Goal: Task Accomplishment & Management: Manage account settings

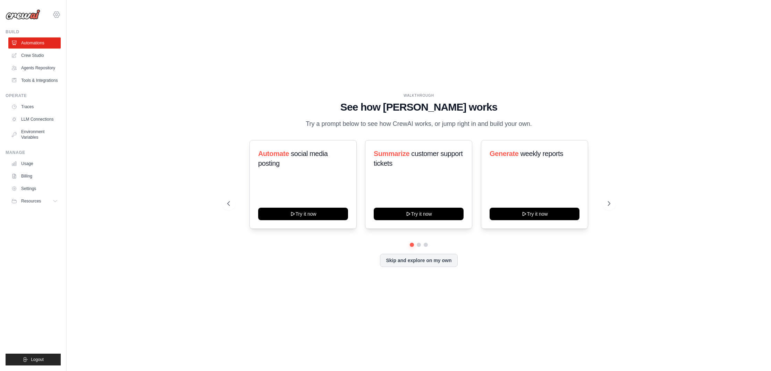
click at [58, 16] on icon at bounding box center [56, 14] width 8 height 8
click at [73, 42] on span "Settings" at bounding box center [86, 43] width 55 height 7
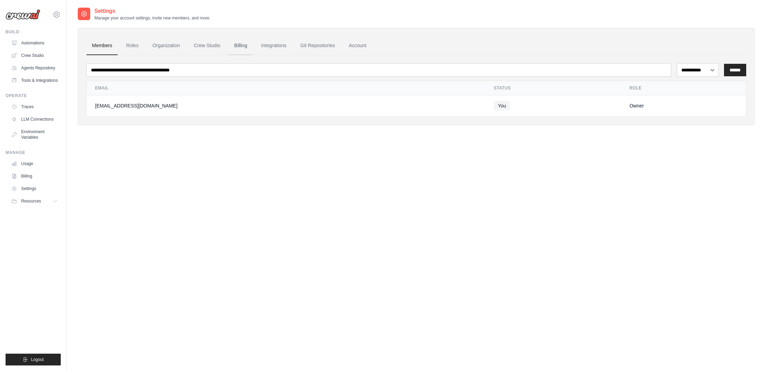
click at [235, 45] on link "Billing" at bounding box center [241, 45] width 24 height 19
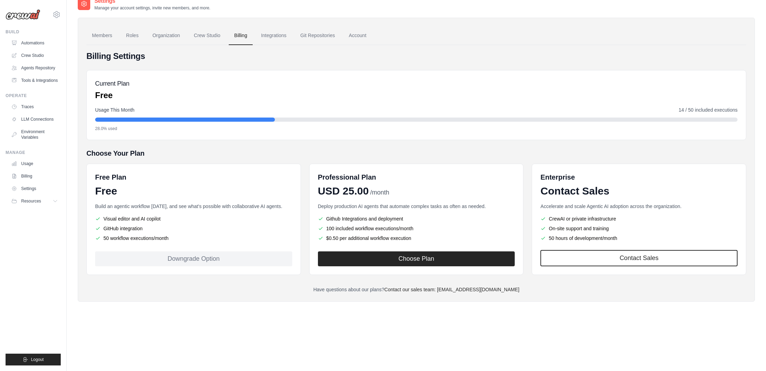
scroll to position [14, 0]
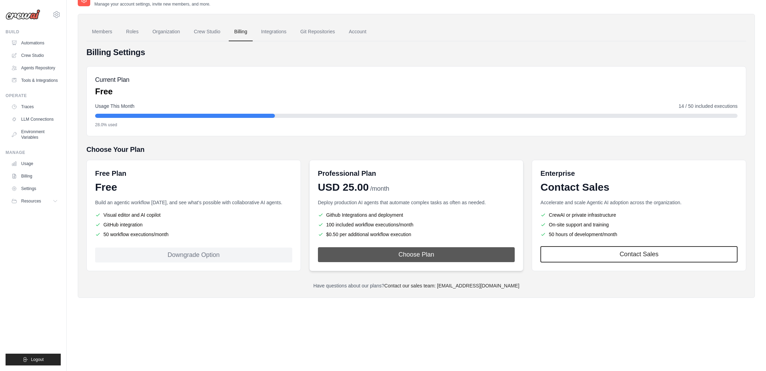
click at [342, 253] on button "Choose Plan" at bounding box center [416, 254] width 197 height 15
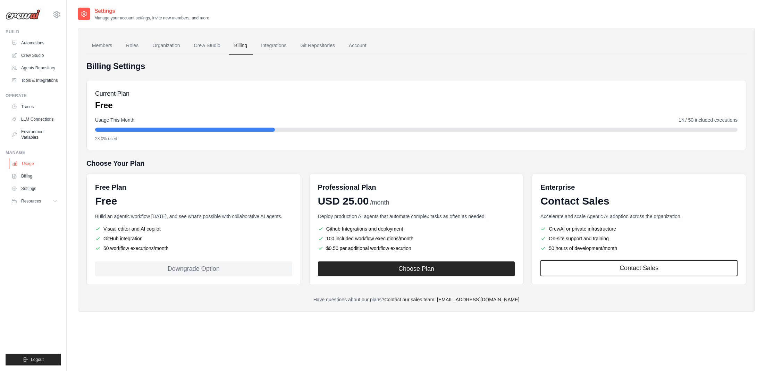
click at [30, 166] on link "Usage" at bounding box center [35, 163] width 52 height 11
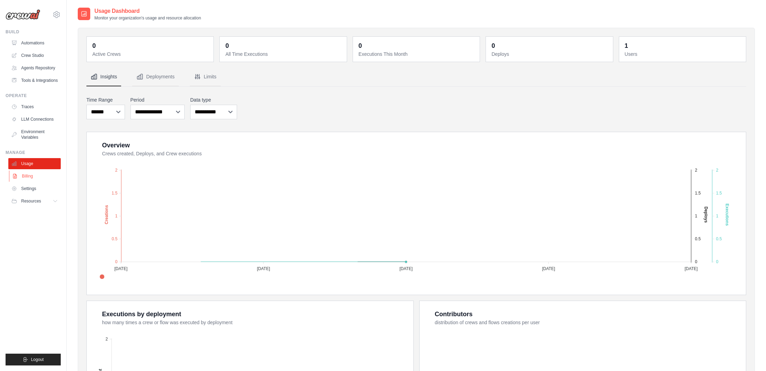
click at [29, 177] on link "Billing" at bounding box center [35, 176] width 52 height 11
